Goal: Task Accomplishment & Management: Manage account settings

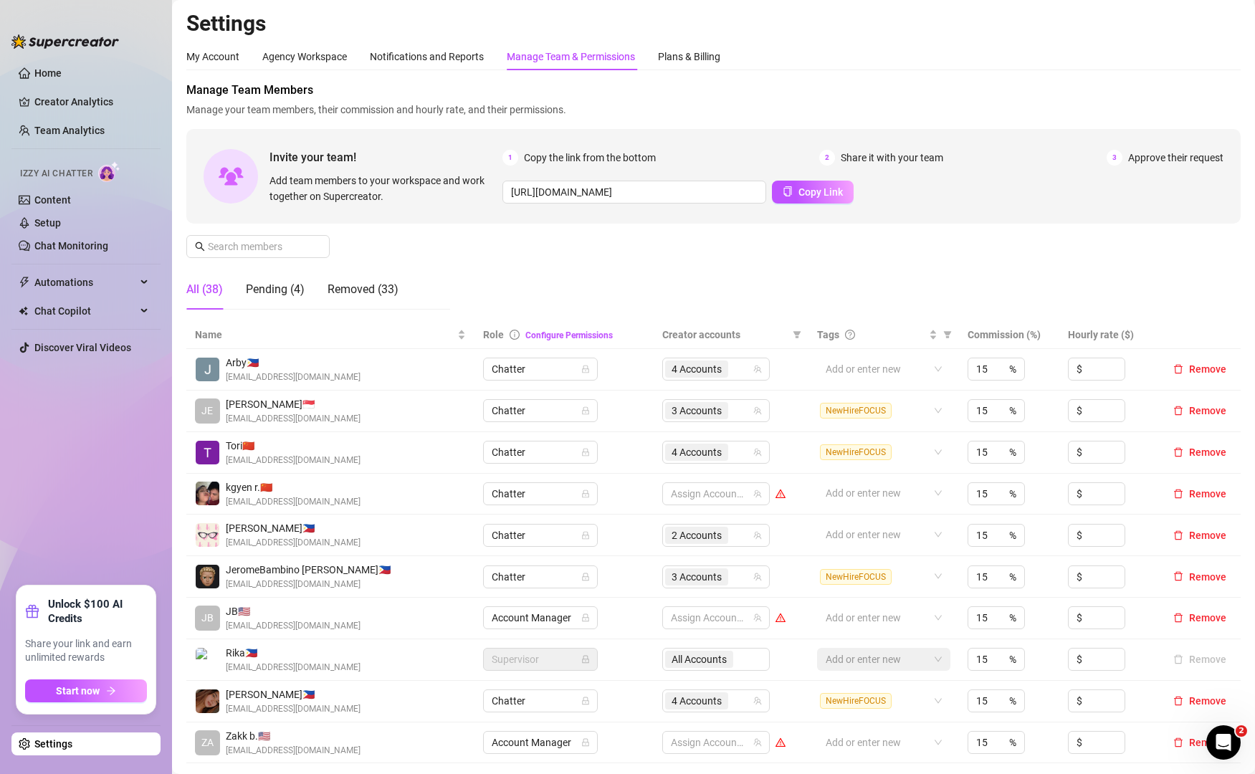
scroll to position [120, 0]
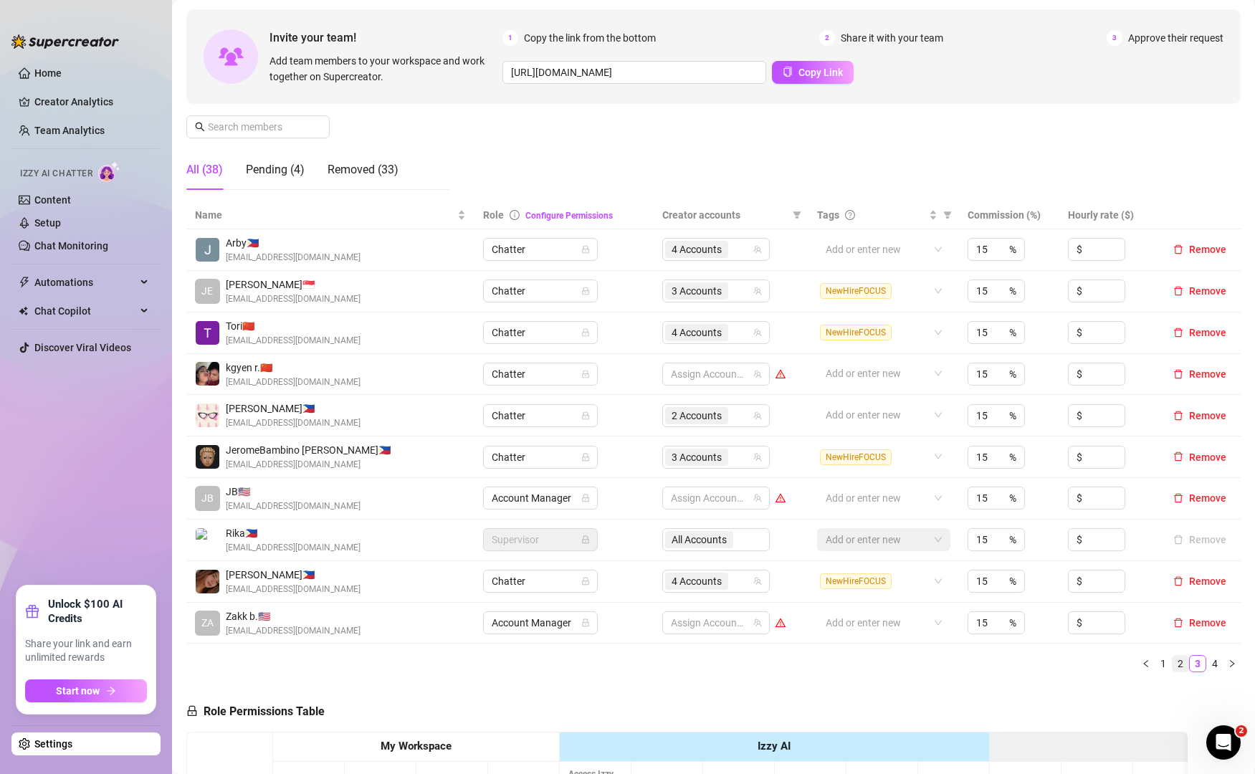
click at [1172, 664] on link "2" at bounding box center [1180, 664] width 16 height 16
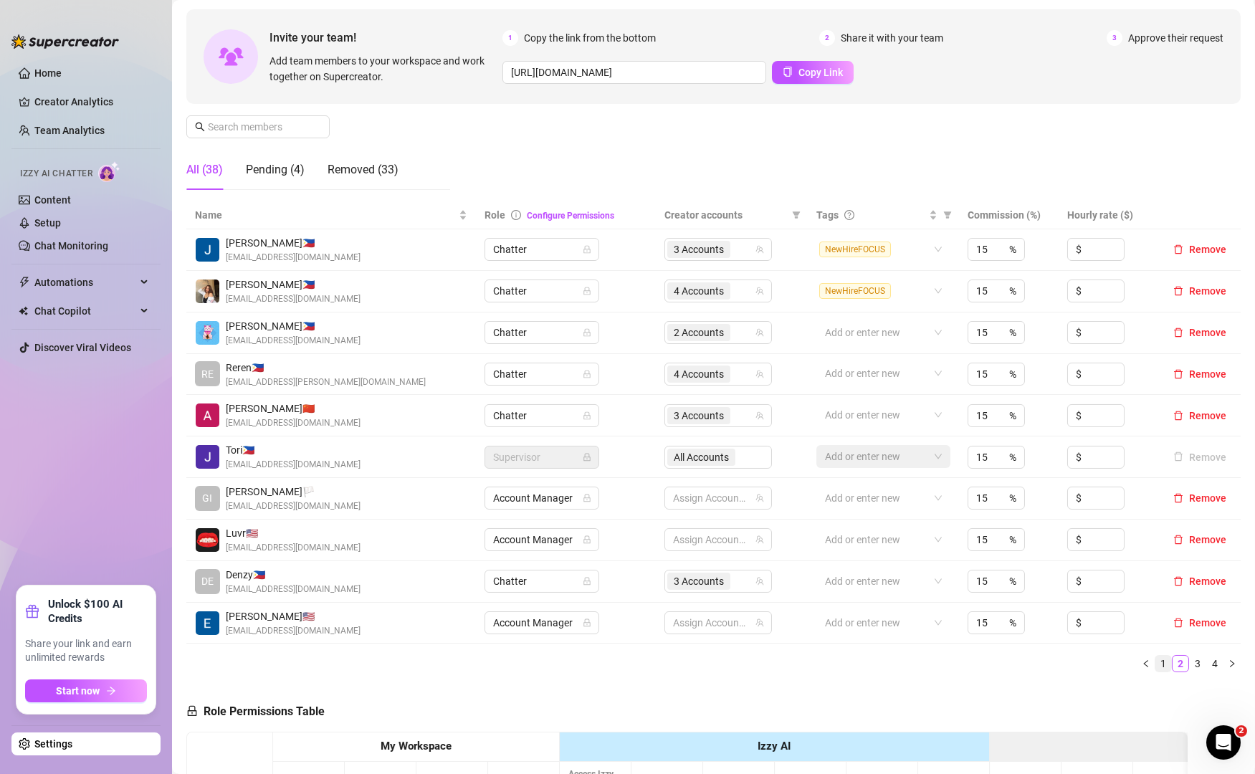
click at [1155, 665] on link "1" at bounding box center [1163, 664] width 16 height 16
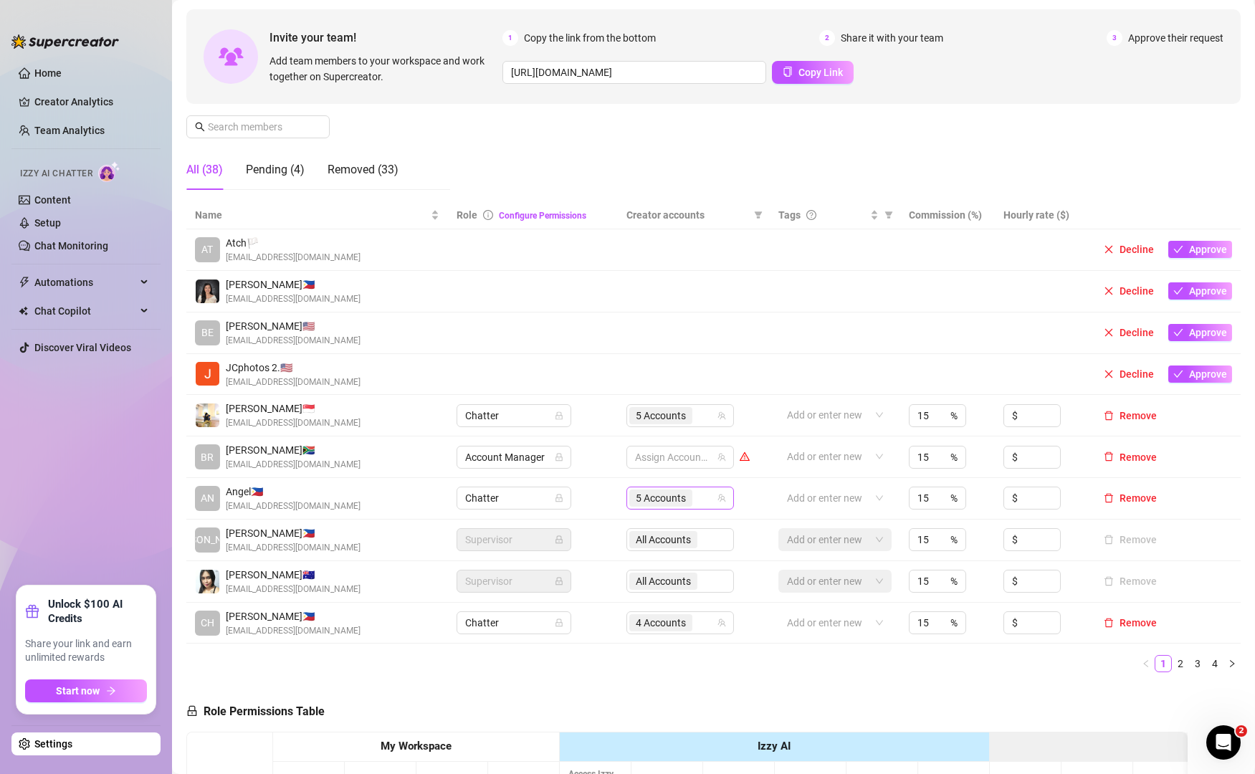
click at [706, 498] on div "5 Accounts" at bounding box center [672, 498] width 87 height 20
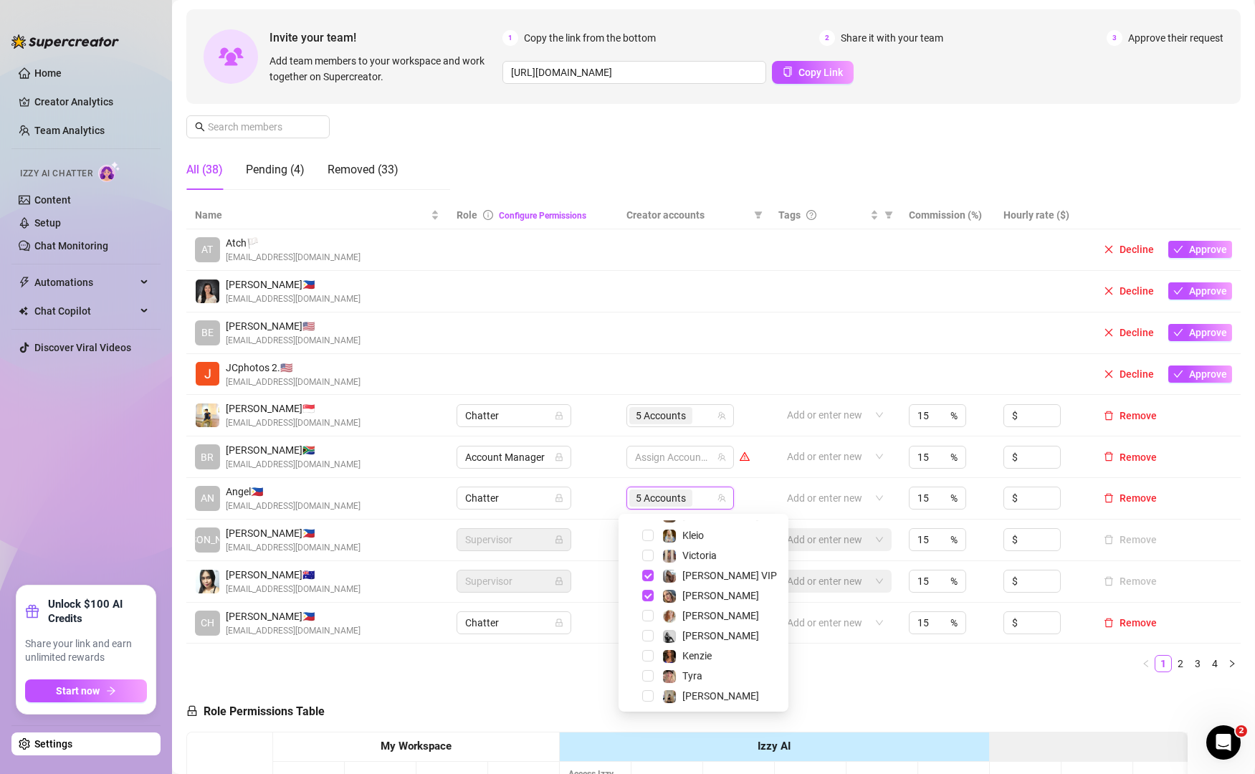
scroll to position [19, 0]
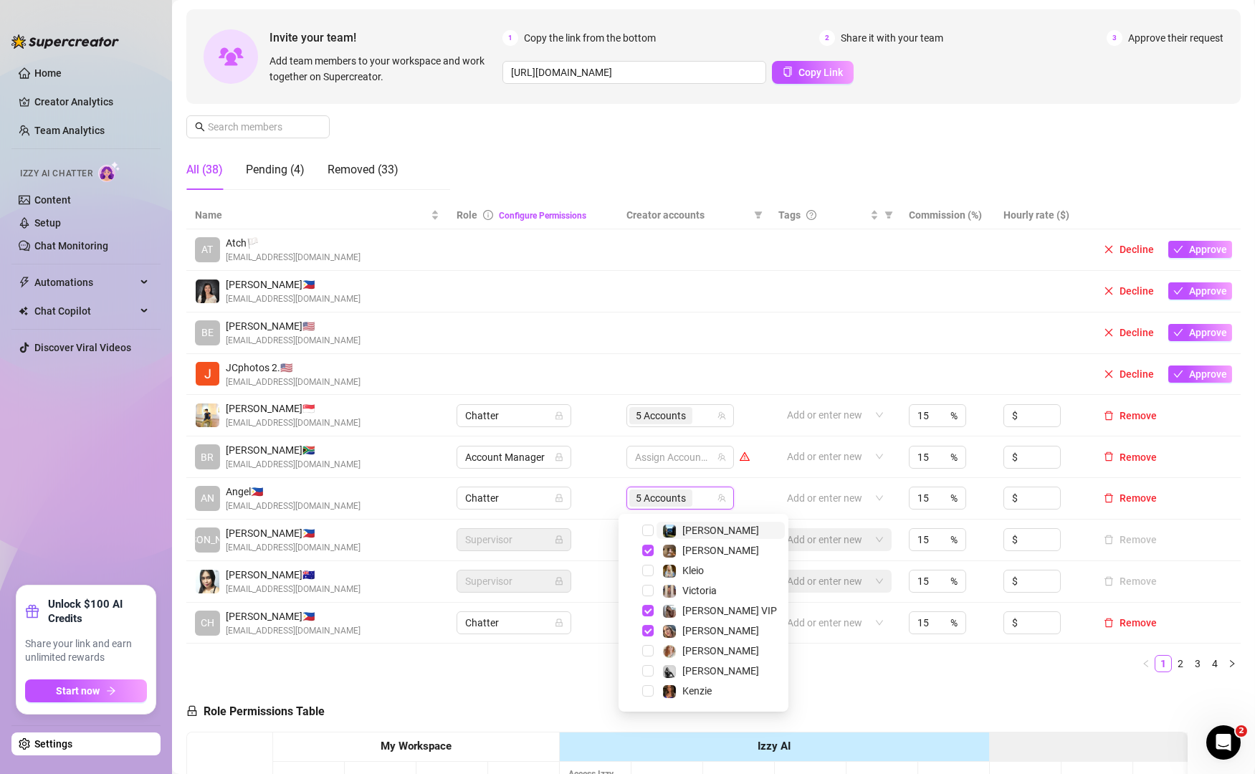
click at [699, 503] on div "5 Accounts" at bounding box center [672, 498] width 87 height 20
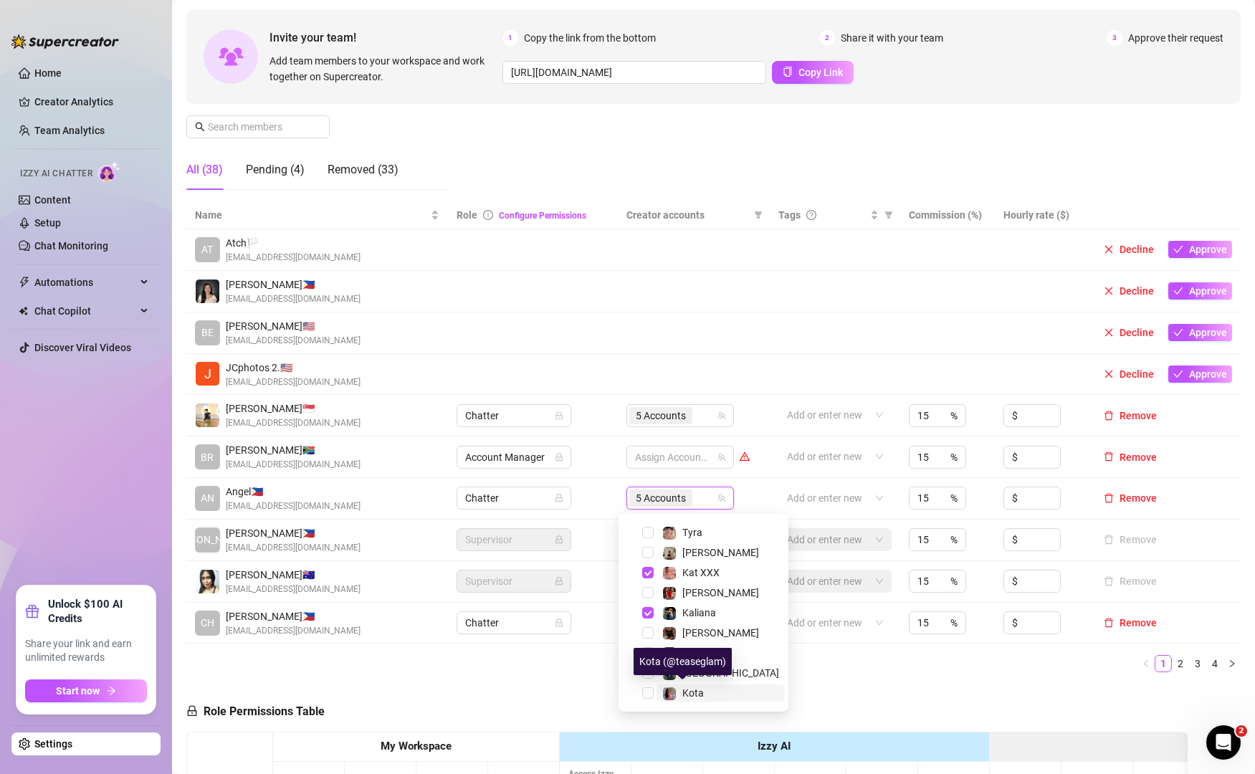
click at [690, 687] on span "Kota" at bounding box center [692, 692] width 21 height 11
click at [933, 648] on div "Name Role Configure Permissions Creator accounts Tags Commission (%) Hourly rat…" at bounding box center [713, 436] width 1054 height 471
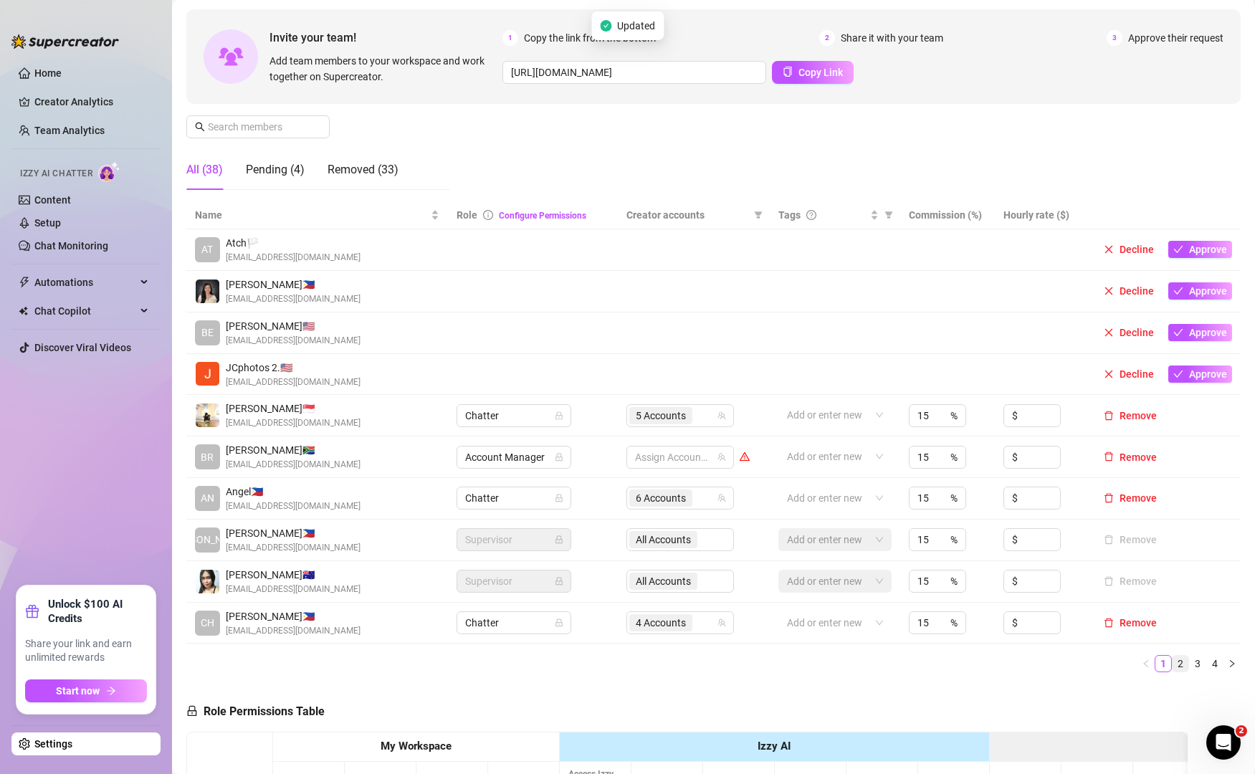
click at [1172, 661] on link "2" at bounding box center [1180, 664] width 16 height 16
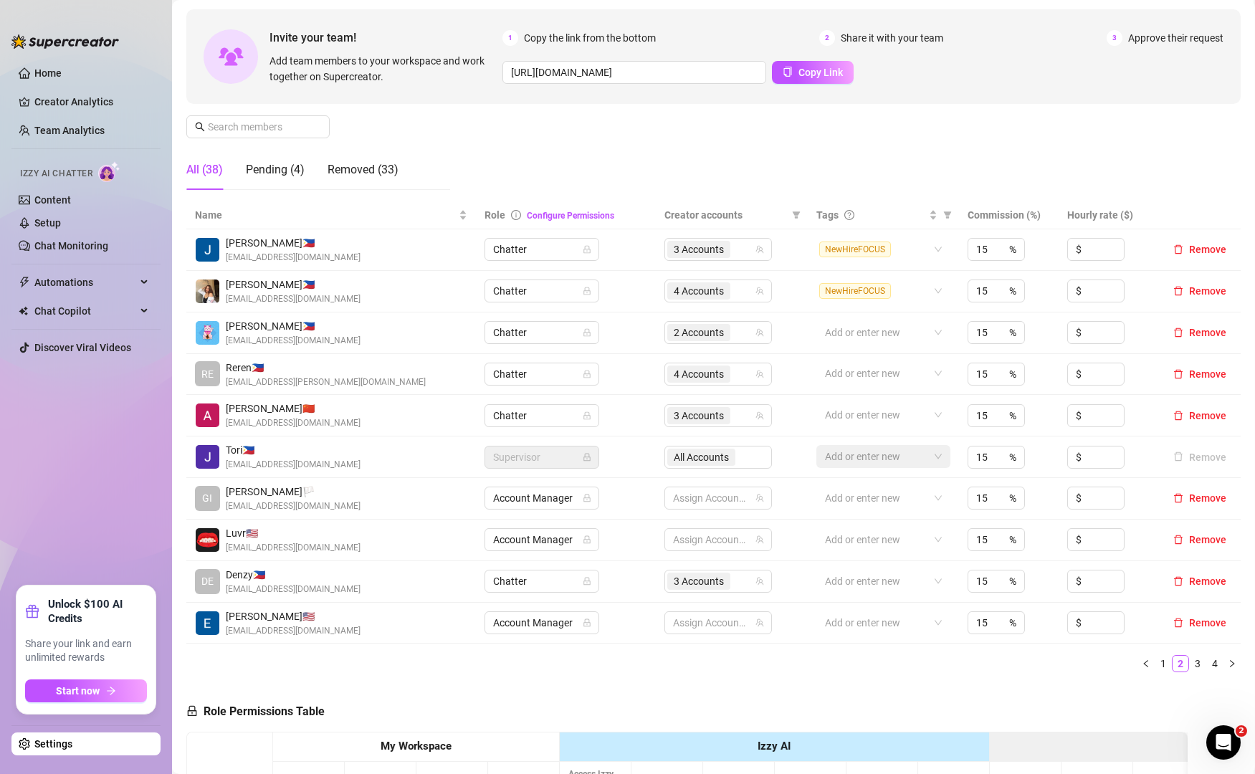
click at [1190, 663] on link "3" at bounding box center [1198, 664] width 16 height 16
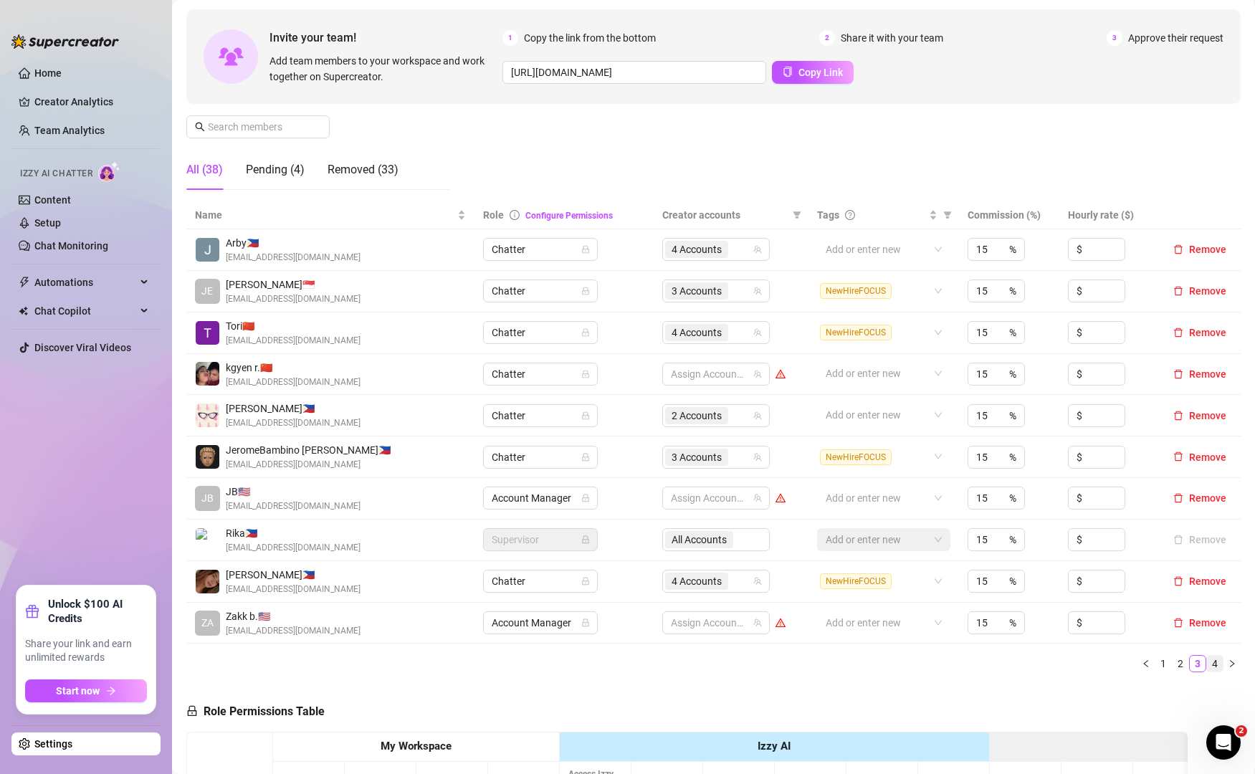
click at [1207, 664] on link "4" at bounding box center [1215, 664] width 16 height 16
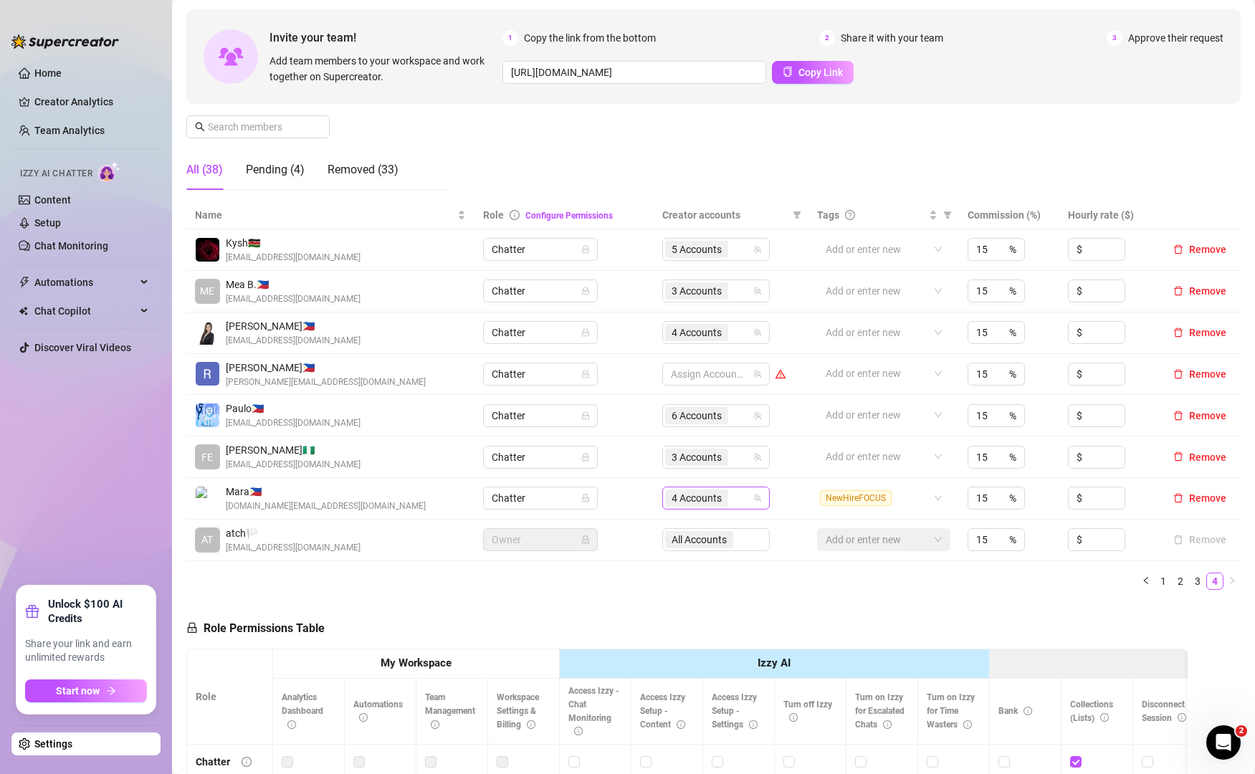
click at [730, 498] on div "4 Accounts" at bounding box center [708, 498] width 87 height 20
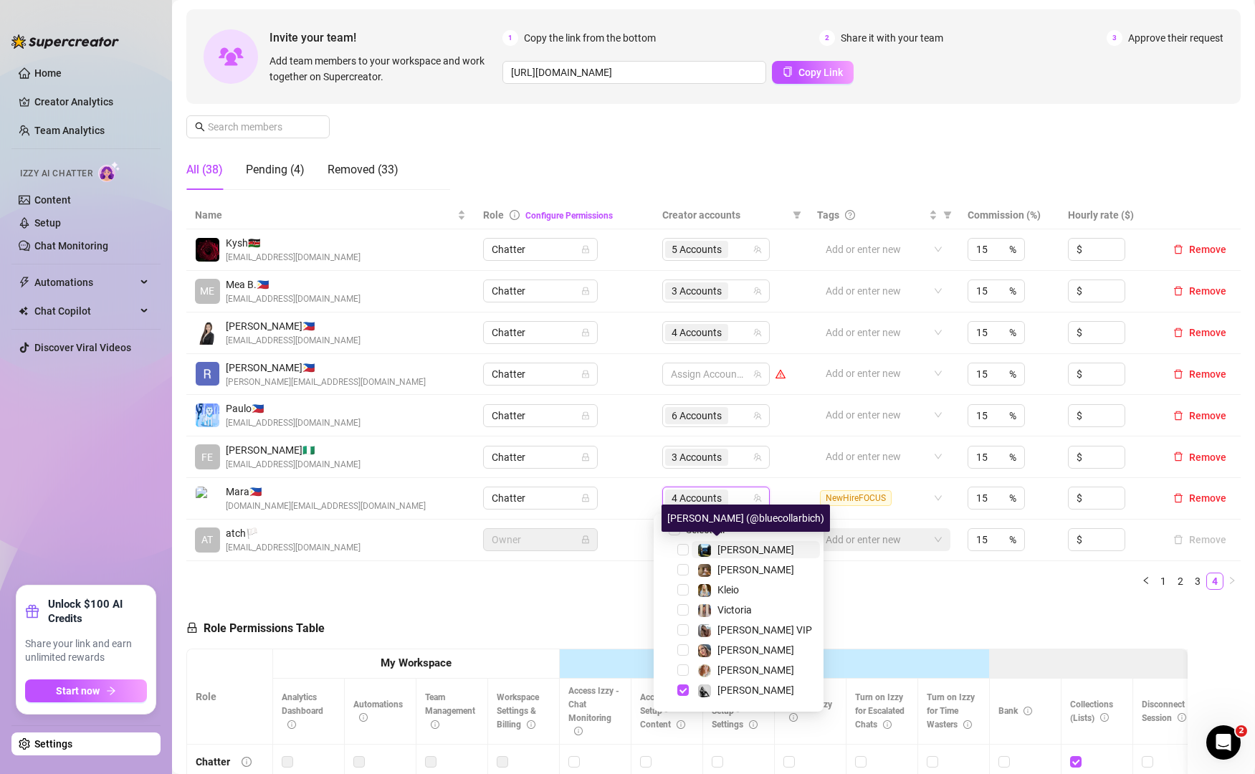
click at [734, 552] on span "[PERSON_NAME]" at bounding box center [755, 549] width 77 height 11
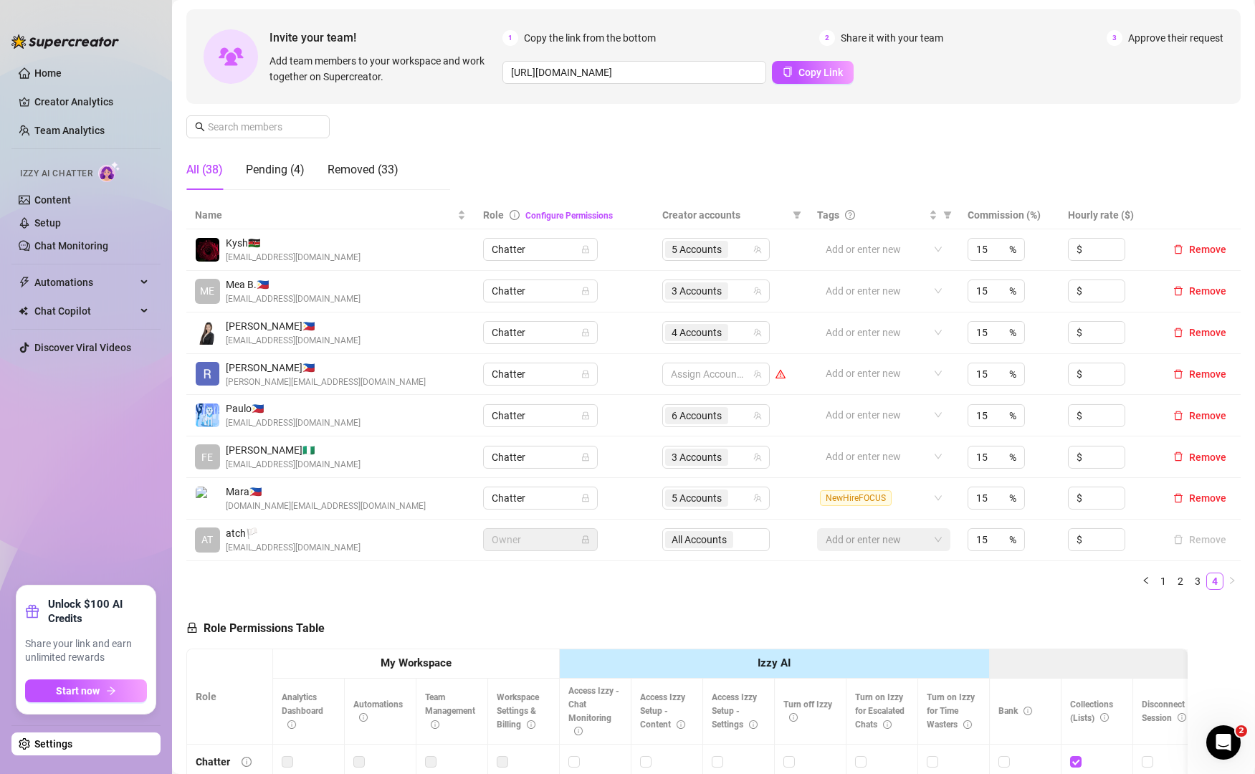
click at [1172, 583] on link "2" at bounding box center [1180, 581] width 16 height 16
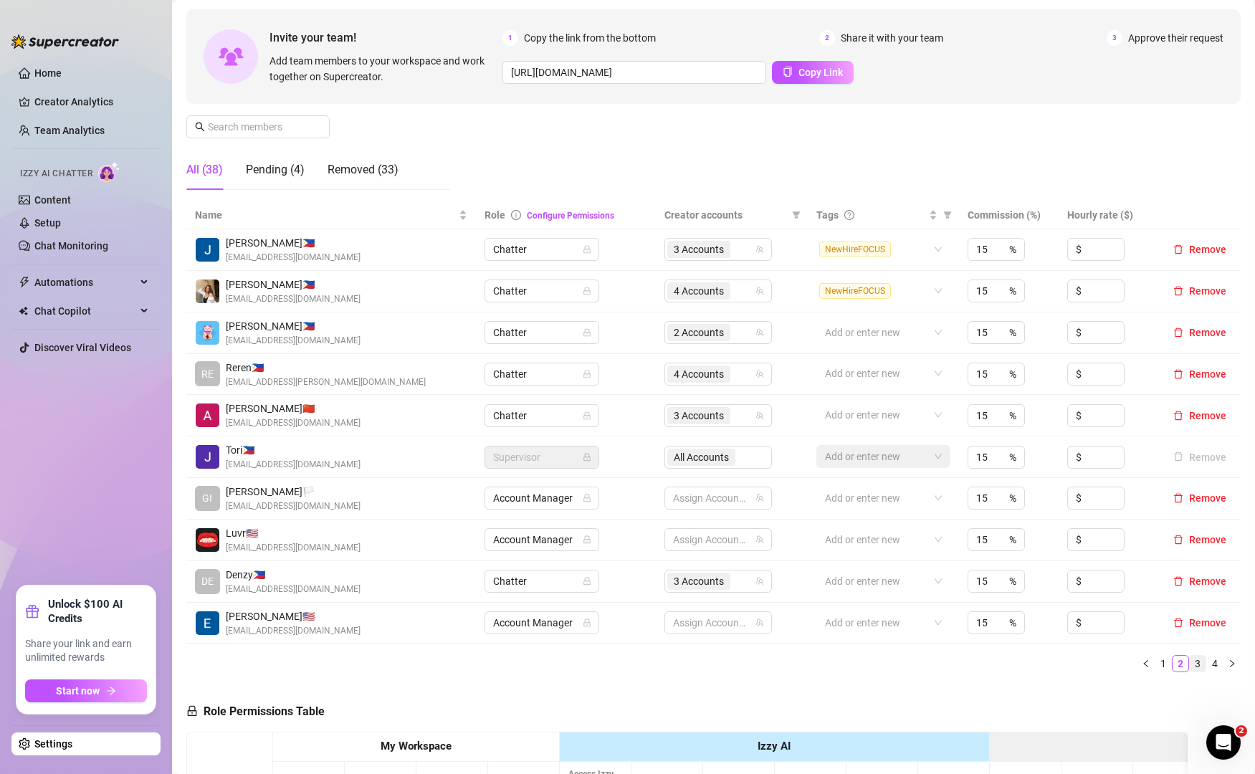
click at [1190, 670] on link "3" at bounding box center [1198, 664] width 16 height 16
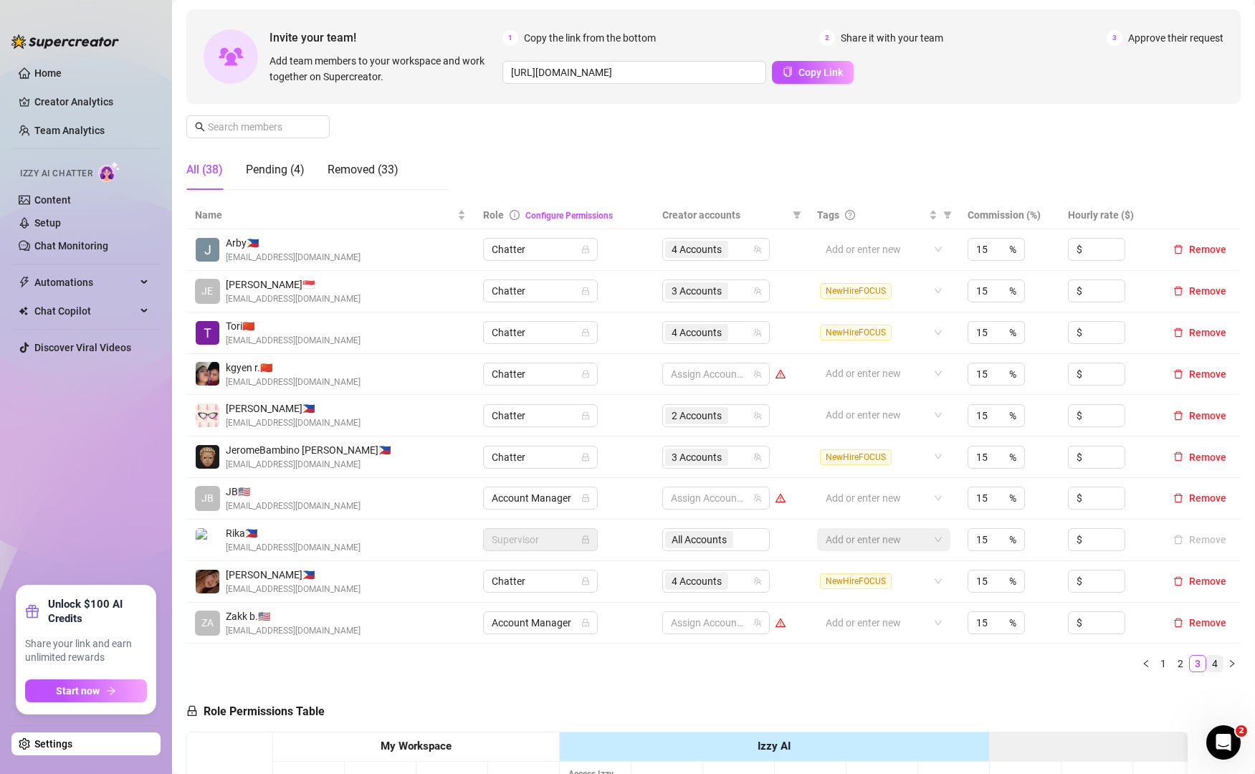
click at [1207, 666] on link "4" at bounding box center [1215, 664] width 16 height 16
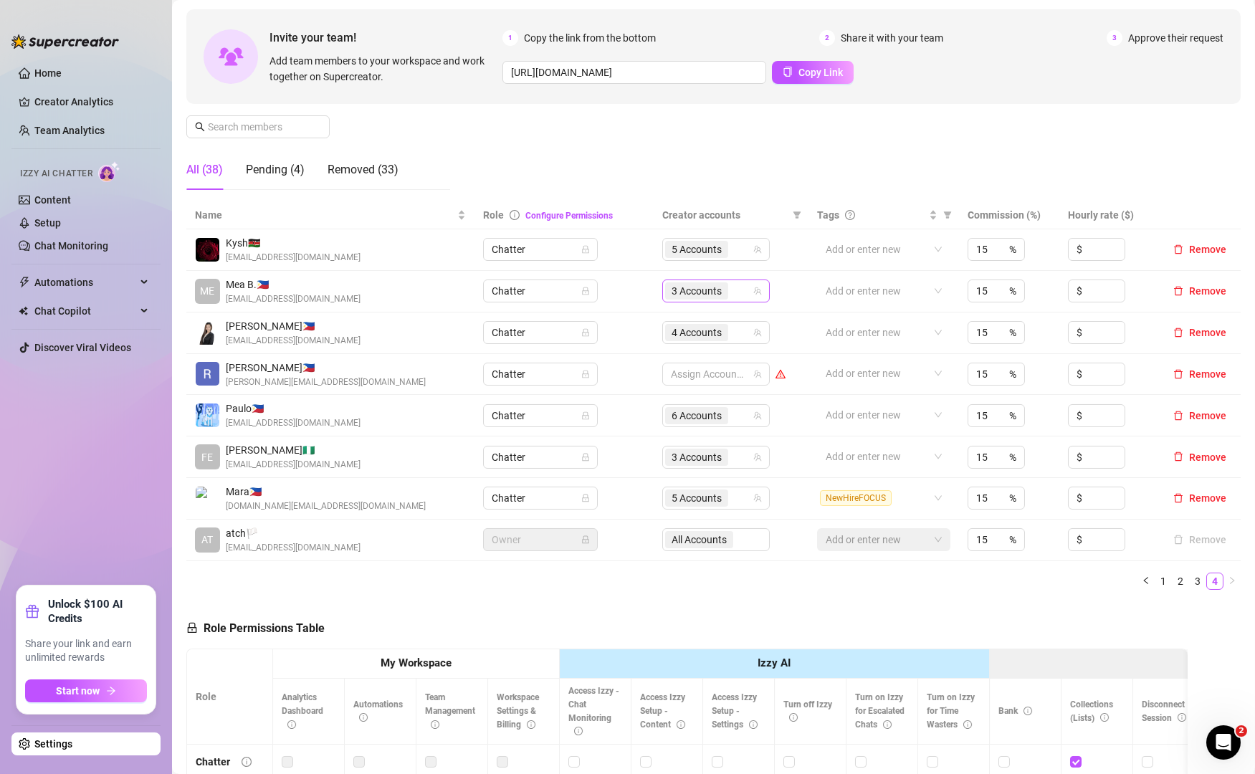
click at [738, 288] on div "3 Accounts" at bounding box center [708, 291] width 87 height 20
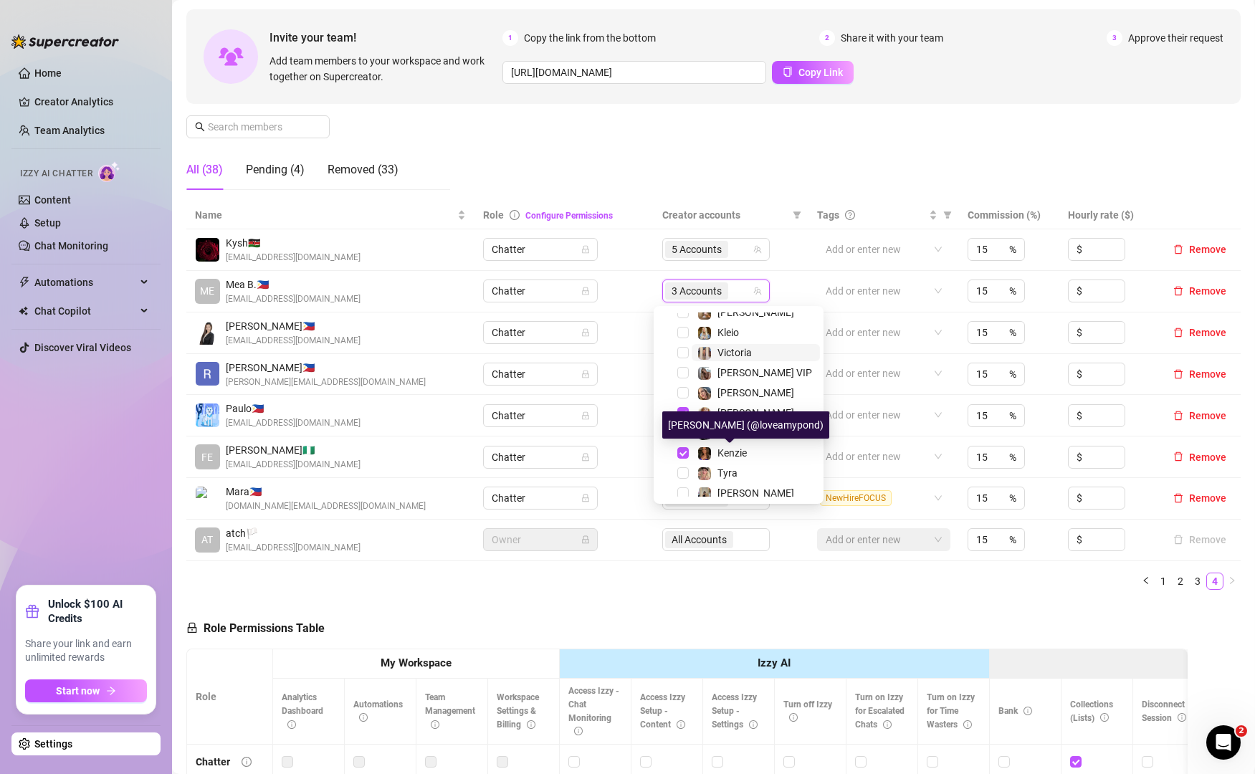
scroll to position [0, 0]
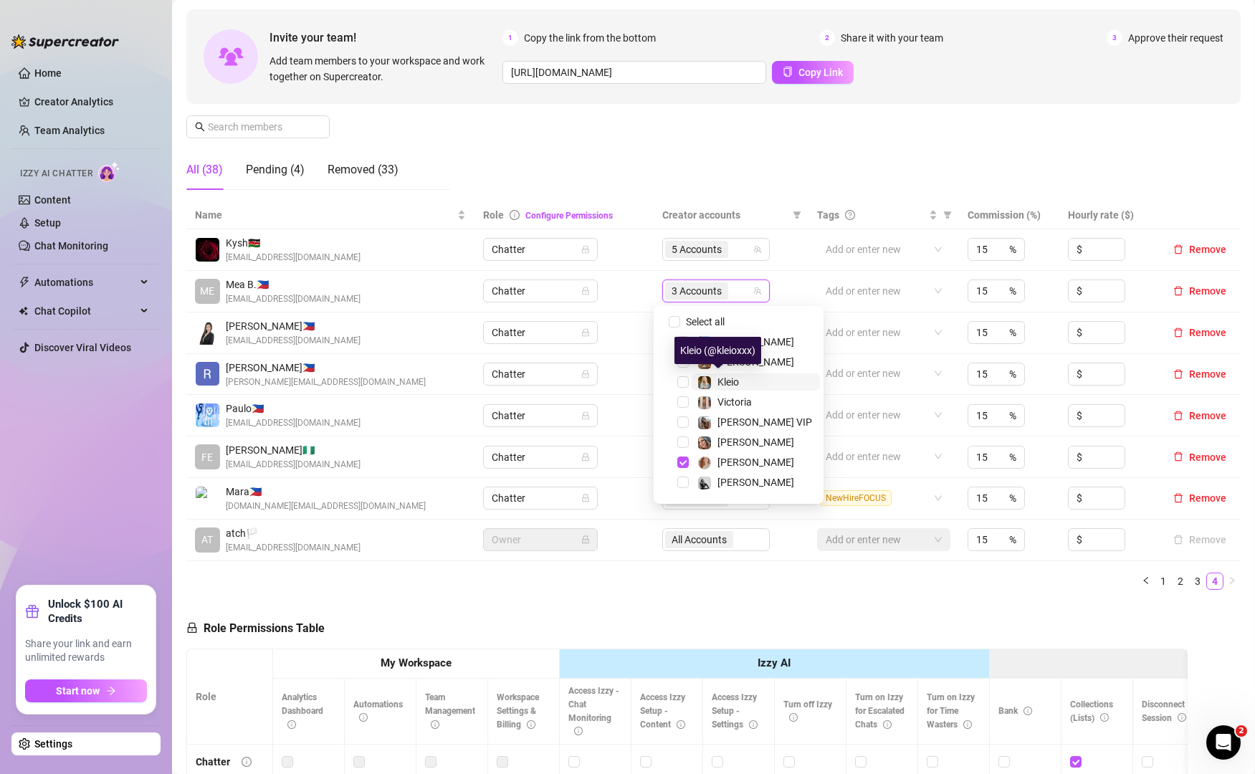
click at [712, 373] on div "Kleio" at bounding box center [718, 381] width 42 height 17
click at [839, 588] on ul "1 2 3 4" at bounding box center [713, 581] width 1054 height 17
